Goal: Task Accomplishment & Management: Manage account settings

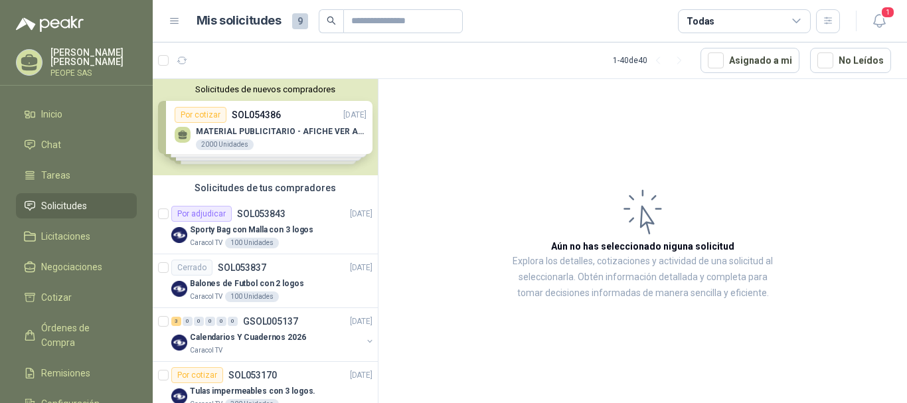
click at [264, 119] on div "Solicitudes de nuevos compradores Por cotizar SOL054386 [DATE] MATERIAL PUBLICI…" at bounding box center [265, 127] width 225 height 96
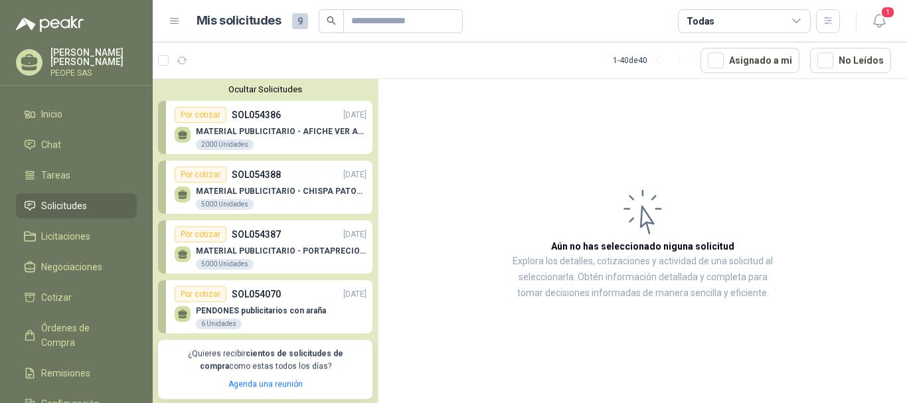
click at [271, 250] on p "MATERIAL PUBLICITARIO - PORTAPRECIOS VER ADJUNTO" at bounding box center [281, 250] width 171 height 9
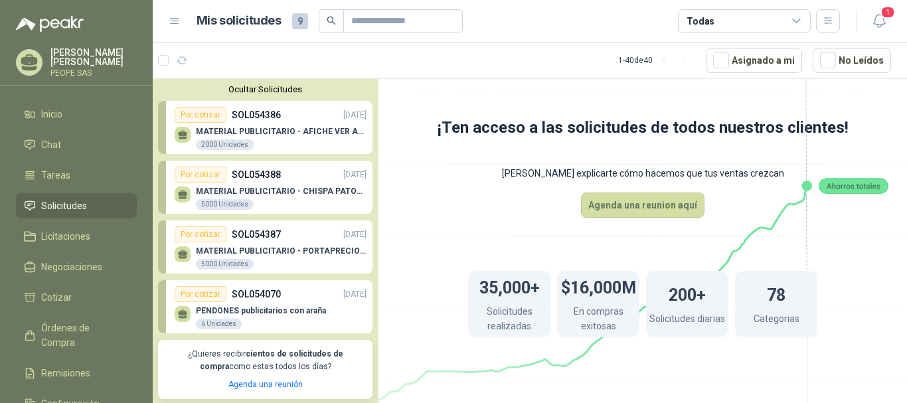
click at [264, 244] on div "MATERIAL PUBLICITARIO - PORTAPRECIOS VER ADJUNTO 5000 Unidades" at bounding box center [271, 256] width 192 height 28
click at [273, 314] on p "PENDONES publicitarios con araña" at bounding box center [261, 310] width 130 height 9
click at [262, 128] on p "MATERIAL PUBLICITARIO - AFICHE VER ADJUNTO" at bounding box center [281, 131] width 171 height 9
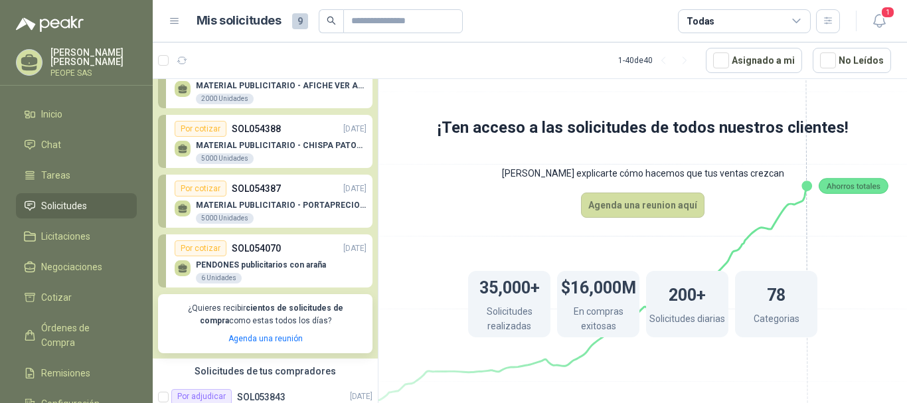
scroll to position [66, 0]
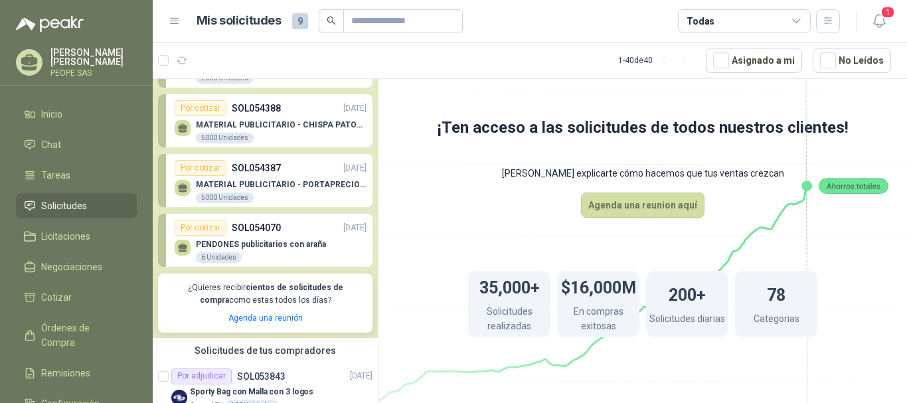
click at [273, 246] on p "PENDONES publicitarios con araña" at bounding box center [261, 244] width 130 height 9
click at [192, 227] on div "Por cotizar" at bounding box center [201, 228] width 52 height 16
click at [258, 222] on p "SOL054070" at bounding box center [256, 227] width 49 height 15
click at [208, 167] on div "Por cotizar" at bounding box center [201, 168] width 52 height 16
click at [210, 101] on div "Por cotizar" at bounding box center [201, 108] width 52 height 16
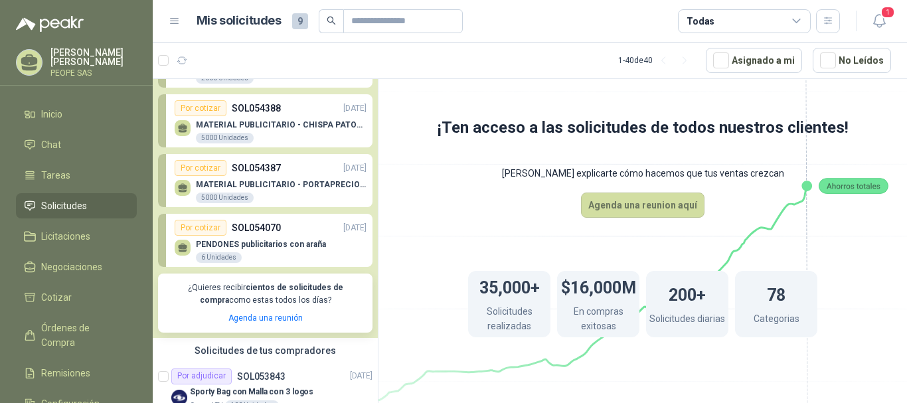
scroll to position [0, 0]
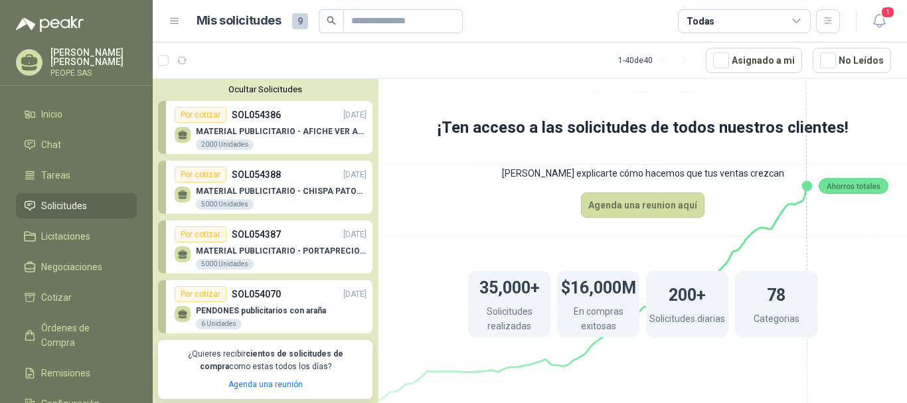
click at [199, 119] on div "Por cotizar" at bounding box center [201, 115] width 52 height 16
click at [295, 194] on p "MATERIAL PUBLICITARIO - CHISPA PATOJITO VER ADJUNTO" at bounding box center [281, 191] width 171 height 9
click at [234, 259] on div "5000 Unidades" at bounding box center [225, 264] width 58 height 11
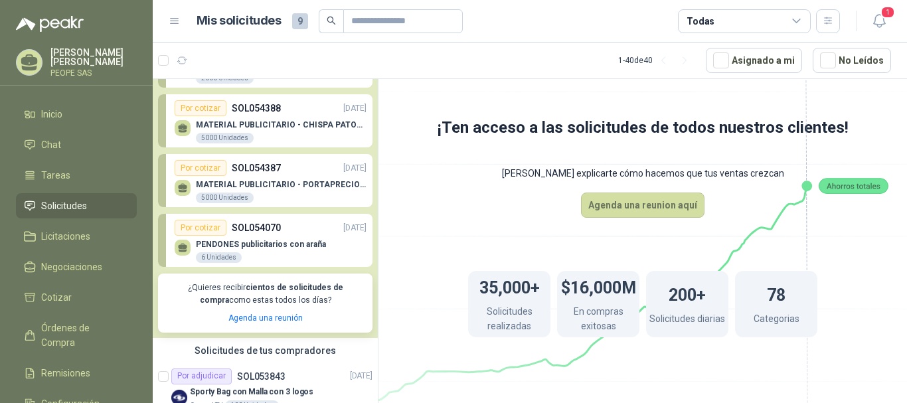
click at [201, 233] on div "Por cotizar" at bounding box center [201, 228] width 52 height 16
click at [214, 262] on div "6 Unidades" at bounding box center [219, 257] width 46 height 11
click at [213, 256] on div "6 Unidades" at bounding box center [219, 257] width 46 height 11
click at [192, 220] on div "Por cotizar" at bounding box center [201, 228] width 52 height 16
click at [187, 250] on icon at bounding box center [182, 247] width 11 height 11
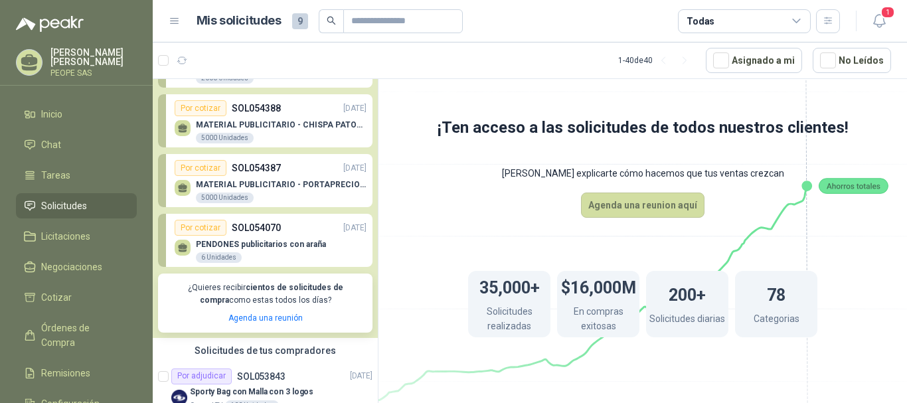
click at [206, 226] on div "Por cotizar" at bounding box center [201, 228] width 52 height 16
click at [275, 247] on p "PENDONES publicitarios con araña" at bounding box center [261, 244] width 130 height 9
click at [886, 13] on span "1" at bounding box center [887, 12] width 15 height 13
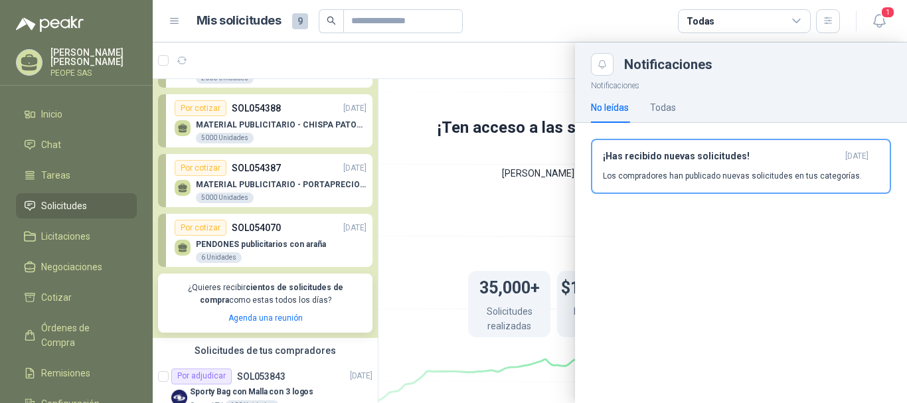
click at [462, 220] on div at bounding box center [530, 222] width 754 height 360
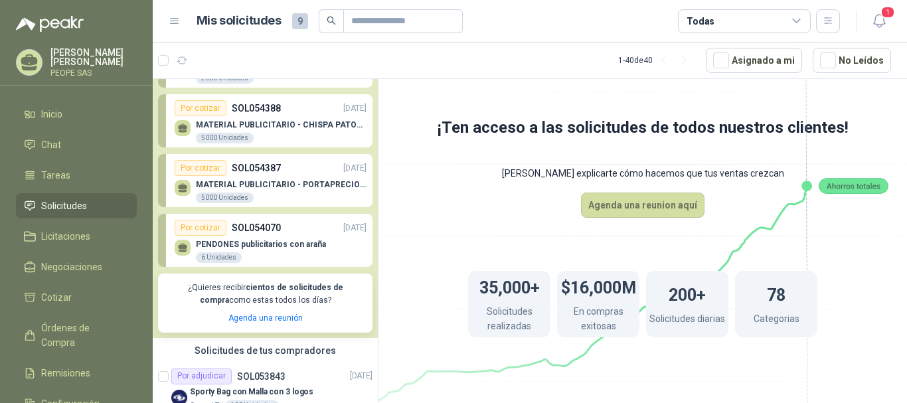
click at [263, 252] on div "PENDONES publicitarios con araña 6 Unidades" at bounding box center [261, 252] width 130 height 24
click at [205, 233] on div "Por cotizar" at bounding box center [201, 228] width 52 height 16
click at [241, 164] on p "SOL054387" at bounding box center [256, 168] width 49 height 15
click at [226, 113] on div "Por cotizar SOL054388 [DATE]" at bounding box center [271, 108] width 192 height 16
click at [218, 236] on div "Por cotizar" at bounding box center [201, 228] width 52 height 16
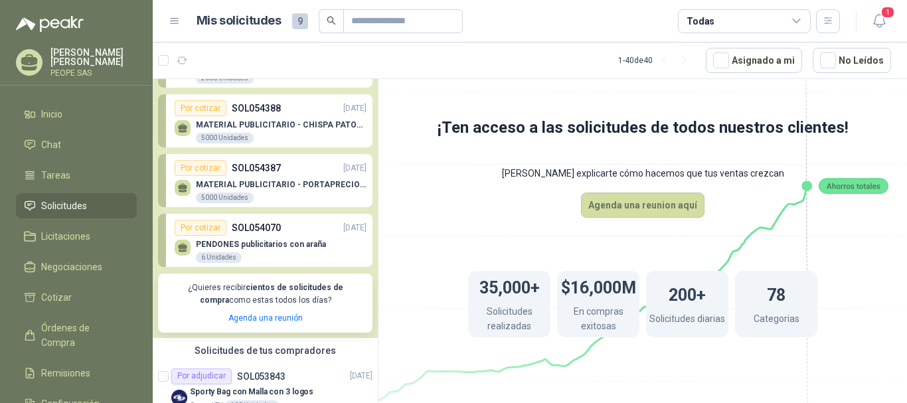
click at [269, 177] on div "MATERIAL PUBLICITARIO - PORTAPRECIOS VER ADJUNTO 5000 Unidades" at bounding box center [271, 190] width 192 height 28
click at [255, 117] on div "MATERIAL PUBLICITARIO - CHISPA PATOJITO VER ADJUNTO 5000 Unidades" at bounding box center [271, 130] width 192 height 28
click at [280, 245] on p "PENDONES publicitarios con araña" at bounding box center [261, 244] width 130 height 9
click at [212, 223] on div "Por cotizar" at bounding box center [201, 228] width 52 height 16
click at [270, 240] on p "PENDONES publicitarios con araña" at bounding box center [261, 244] width 130 height 9
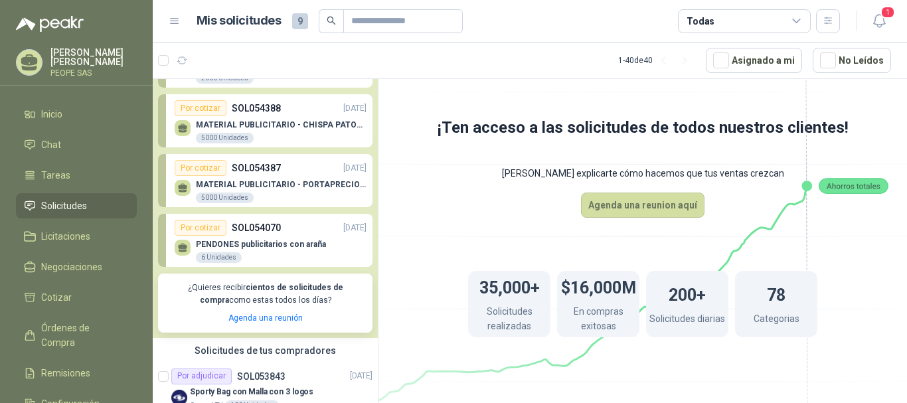
click at [221, 242] on p "PENDONES publicitarios con araña" at bounding box center [261, 244] width 130 height 9
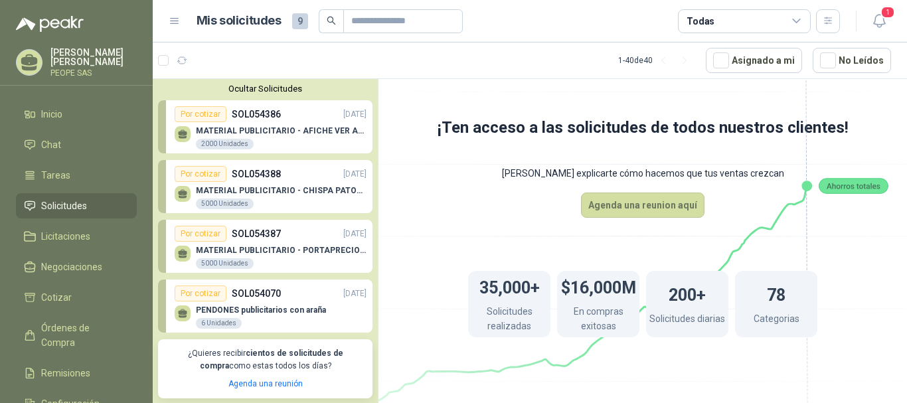
scroll to position [0, 0]
click at [251, 128] on p "MATERIAL PUBLICITARIO - AFICHE VER ADJUNTO" at bounding box center [281, 131] width 171 height 9
click at [250, 191] on p "MATERIAL PUBLICITARIO - CHISPA PATOJITO VER ADJUNTO" at bounding box center [281, 191] width 171 height 9
click at [264, 262] on div "MATERIAL PUBLICITARIO - PORTAPRECIOS VER ADJUNTO 5000 Unidades" at bounding box center [281, 258] width 171 height 24
click at [200, 236] on div "Por cotizar" at bounding box center [201, 234] width 52 height 16
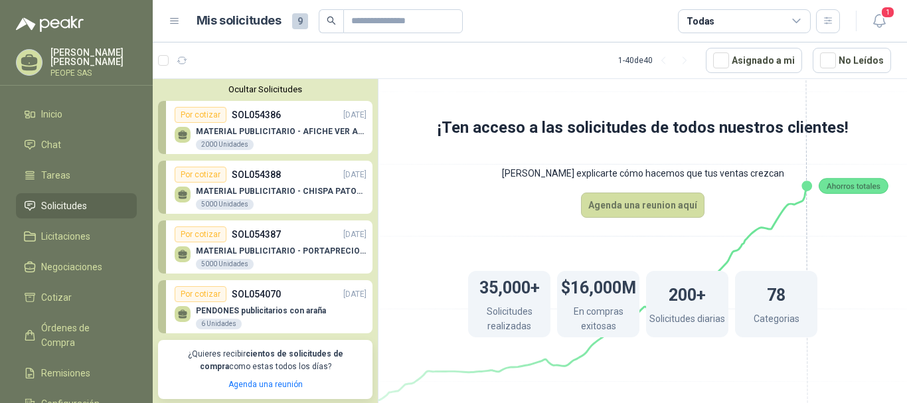
click at [110, 201] on li "Solicitudes" at bounding box center [76, 205] width 105 height 15
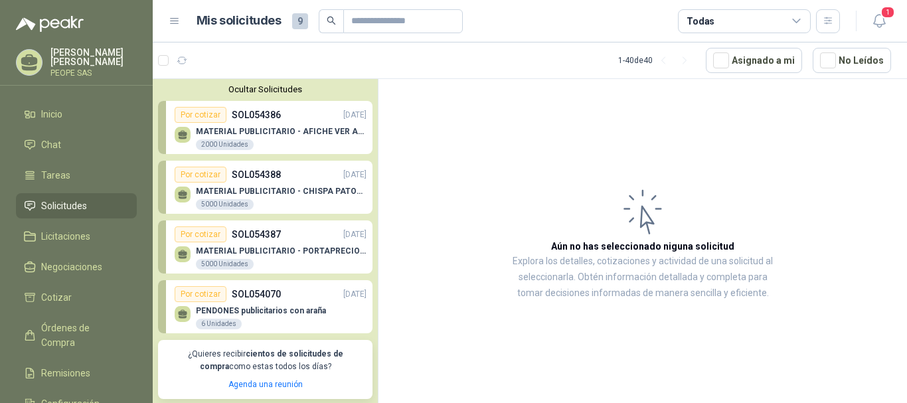
click at [221, 239] on div "Por cotizar" at bounding box center [201, 234] width 52 height 16
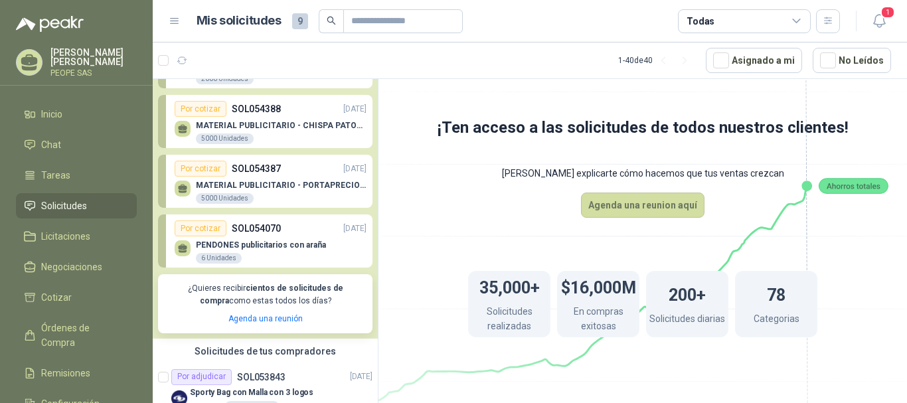
scroll to position [66, 0]
click at [257, 246] on p "PENDONES publicitarios con araña" at bounding box center [261, 244] width 130 height 9
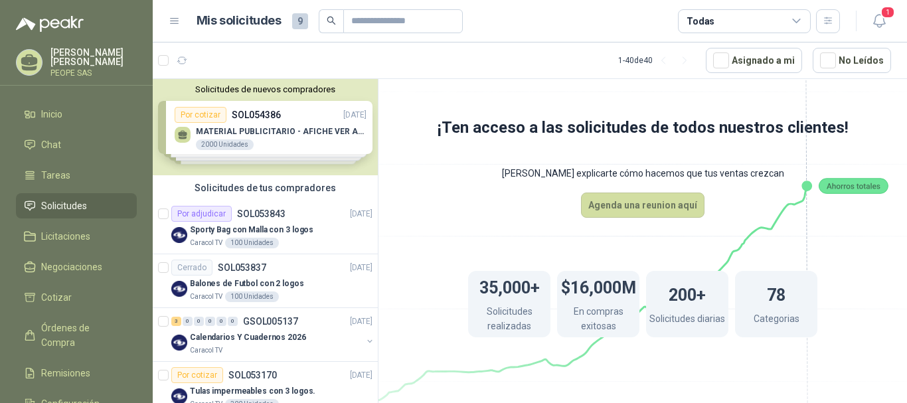
click at [65, 209] on span "Solicitudes" at bounding box center [64, 205] width 46 height 15
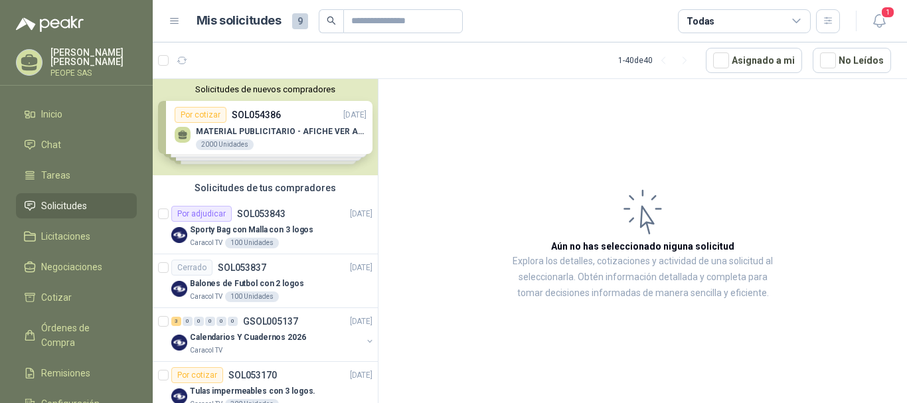
click at [200, 118] on div "Solicitudes de nuevos compradores Por cotizar SOL054386 [DATE] MATERIAL PUBLICI…" at bounding box center [265, 127] width 225 height 96
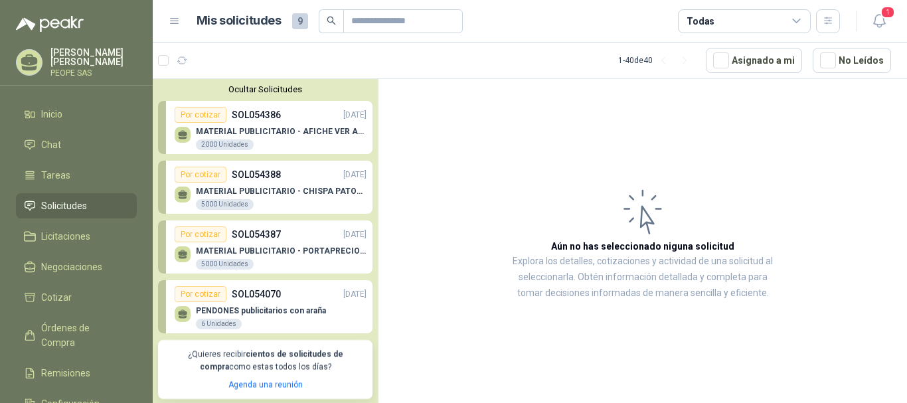
click at [206, 114] on div "Por cotizar" at bounding box center [201, 115] width 52 height 16
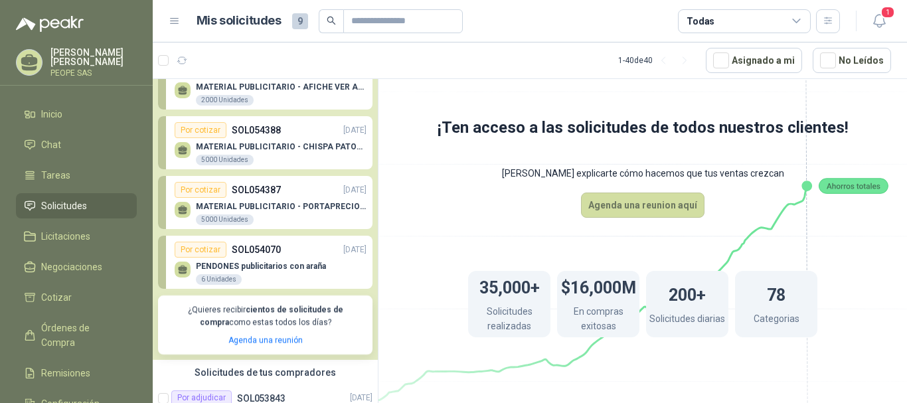
scroll to position [66, 0]
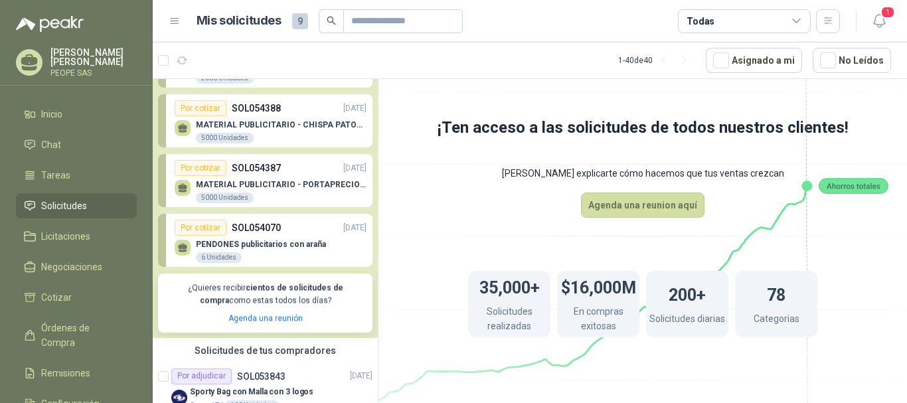
click at [226, 236] on div "PENDONES publicitarios con araña 6 Unidades" at bounding box center [271, 250] width 192 height 28
click at [239, 245] on p "PENDONES publicitarios con araña" at bounding box center [261, 244] width 130 height 9
click at [223, 227] on div "Por cotizar" at bounding box center [201, 228] width 52 height 16
click at [217, 226] on div "Por cotizar" at bounding box center [201, 228] width 52 height 16
